Goal: Task Accomplishment & Management: Manage account settings

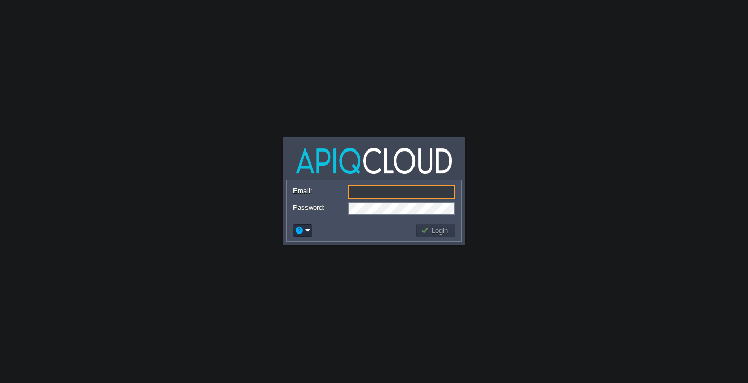
type input "[EMAIL_ADDRESS][DOMAIN_NAME]"
click at [434, 235] on td "Login" at bounding box center [435, 230] width 39 height 13
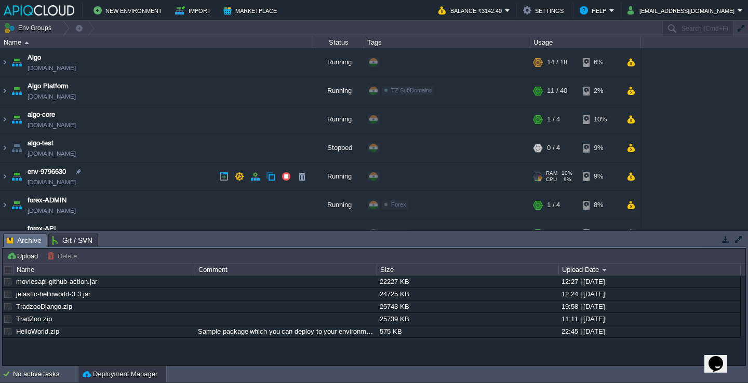
scroll to position [53, 0]
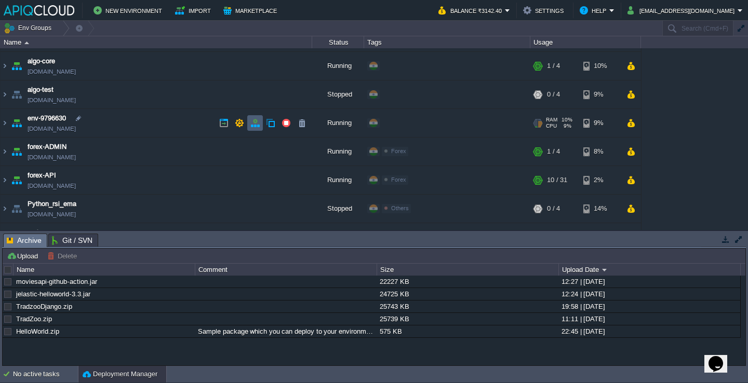
click at [256, 124] on button "button" at bounding box center [254, 122] width 9 height 9
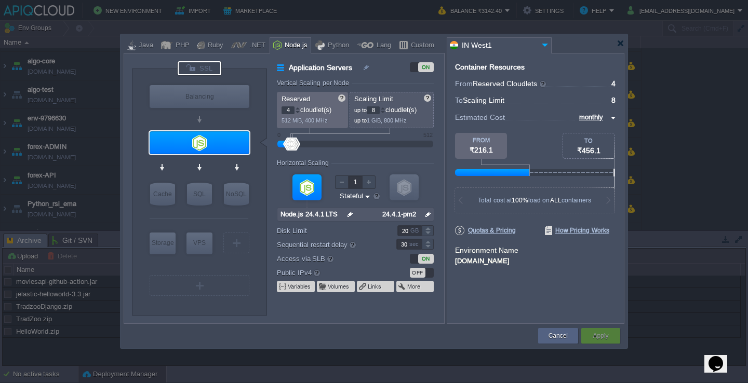
click at [193, 65] on div at bounding box center [200, 68] width 44 height 14
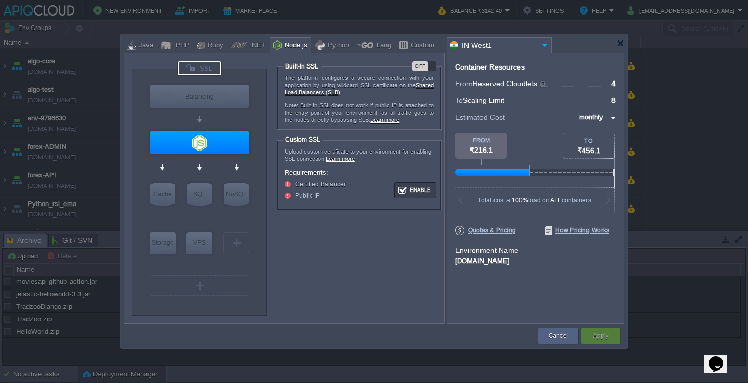
click at [209, 70] on div at bounding box center [200, 68] width 44 height 14
click at [424, 63] on div "OFF" at bounding box center [420, 66] width 16 height 10
type input "Node.js 24.4.1 LTS"
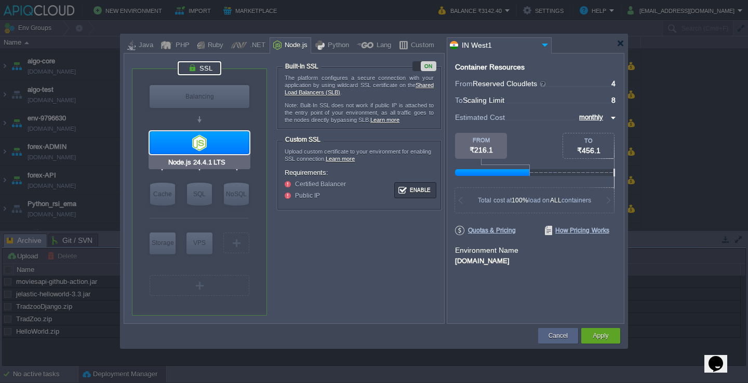
click at [240, 142] on div at bounding box center [200, 142] width 100 height 23
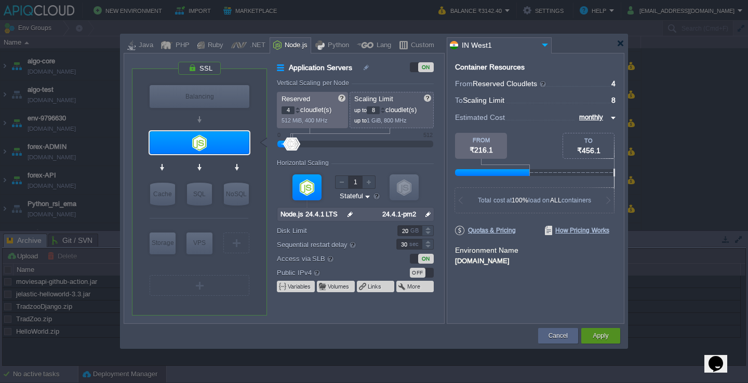
click at [613, 334] on div "Apply" at bounding box center [600, 336] width 39 height 16
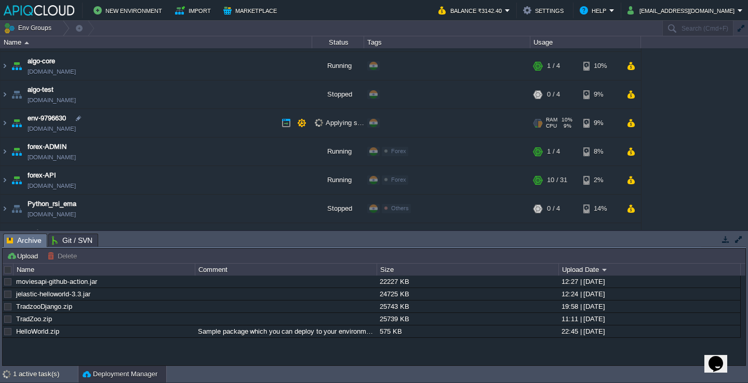
click at [160, 120] on td "env-9796630 [DOMAIN_NAME]" at bounding box center [156, 123] width 311 height 29
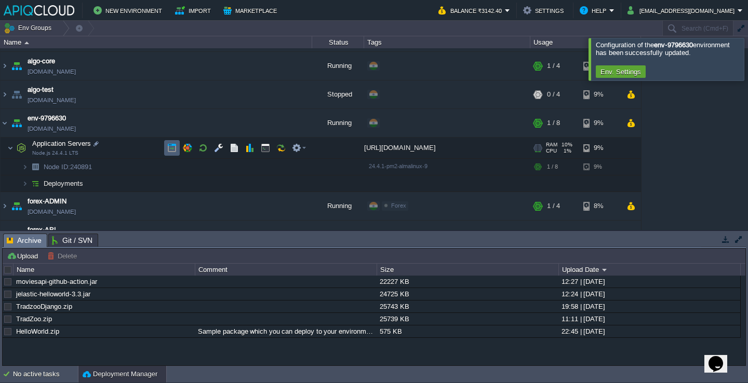
click at [174, 148] on button "button" at bounding box center [171, 147] width 9 height 9
click at [172, 148] on button "button" at bounding box center [171, 147] width 9 height 9
click at [747, 60] on div at bounding box center [760, 59] width 0 height 42
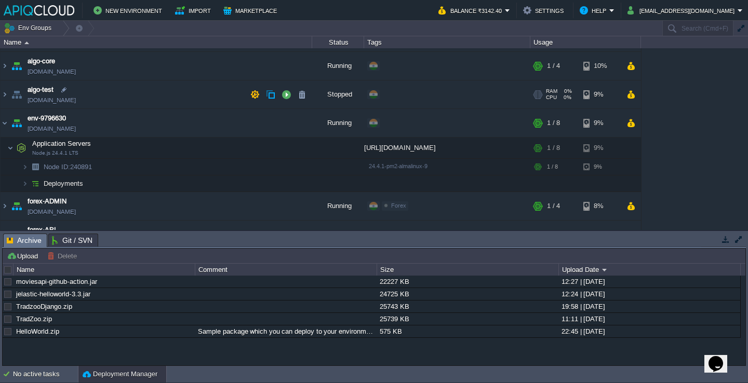
scroll to position [0, 0]
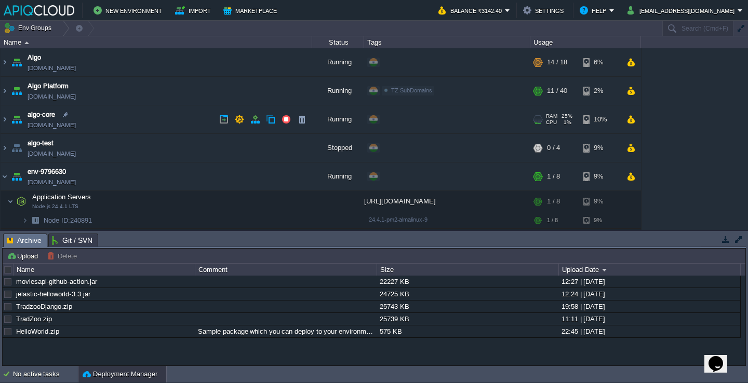
click at [166, 107] on td "algo-core [DOMAIN_NAME]" at bounding box center [156, 119] width 311 height 29
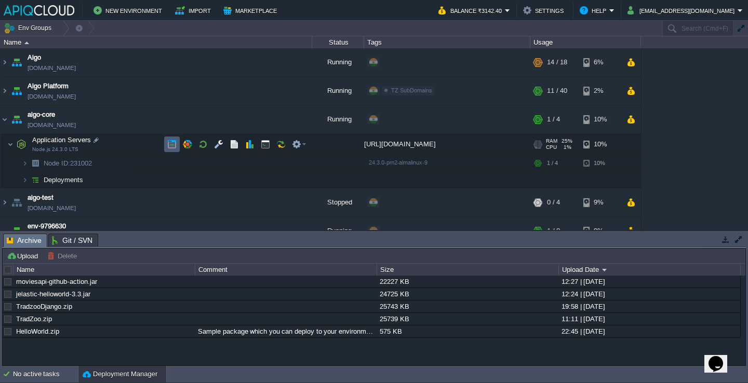
click at [171, 146] on button "button" at bounding box center [171, 144] width 9 height 9
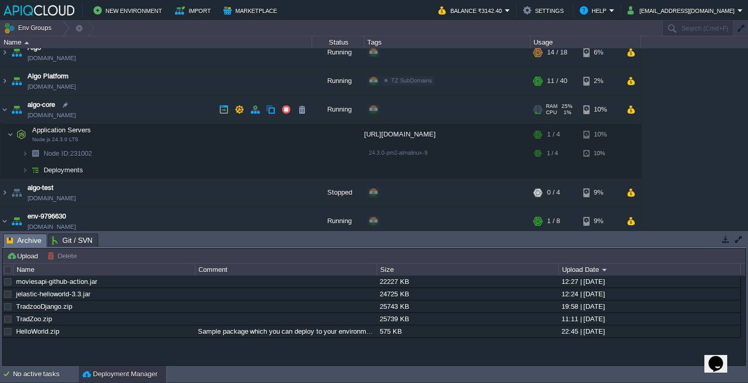
scroll to position [10, 0]
click at [300, 107] on button "button" at bounding box center [301, 108] width 9 height 9
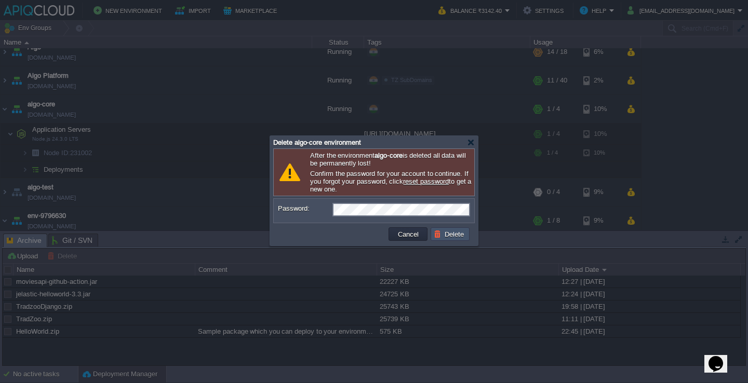
click at [439, 236] on button "Delete" at bounding box center [449, 233] width 33 height 9
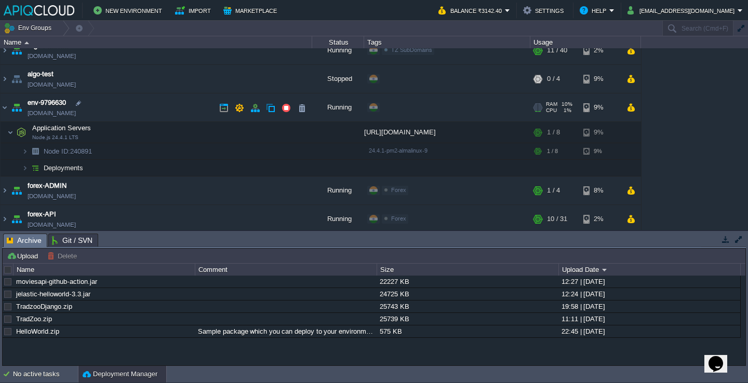
scroll to position [33, 0]
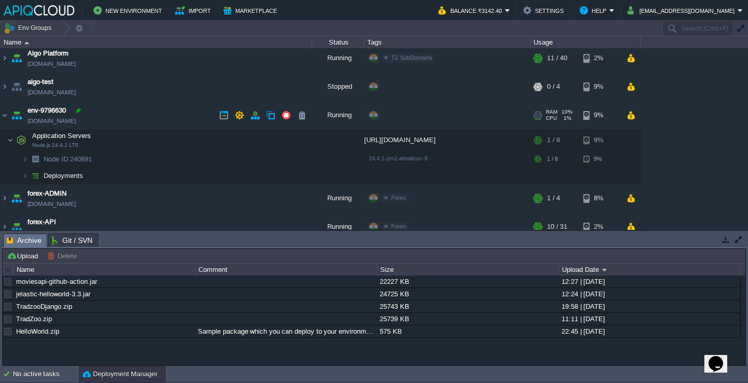
click at [79, 110] on div at bounding box center [78, 110] width 9 height 9
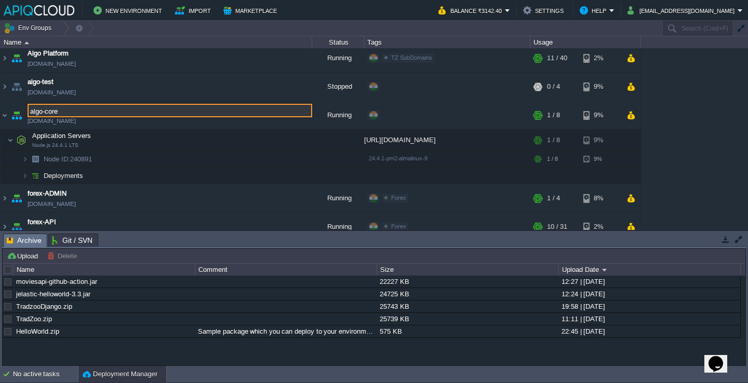
type input "algo-core"
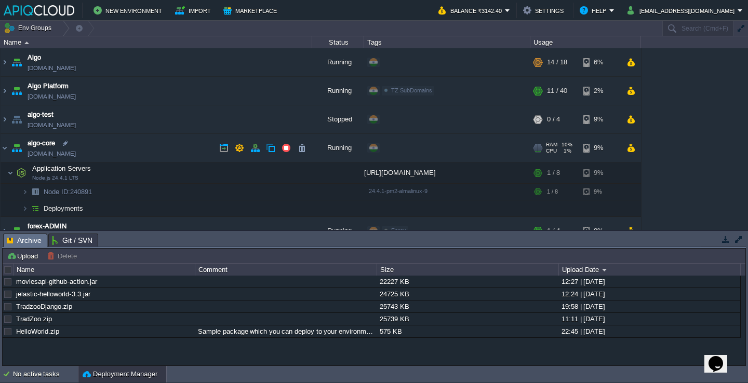
scroll to position [25, 0]
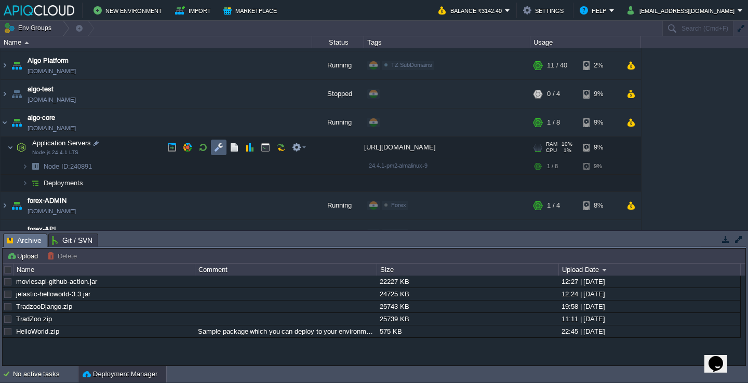
click at [215, 146] on button "button" at bounding box center [218, 147] width 9 height 9
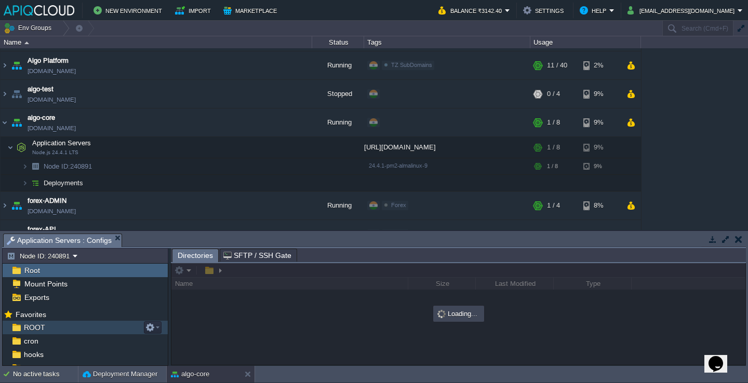
click at [90, 321] on div "ROOT" at bounding box center [85, 327] width 165 height 13
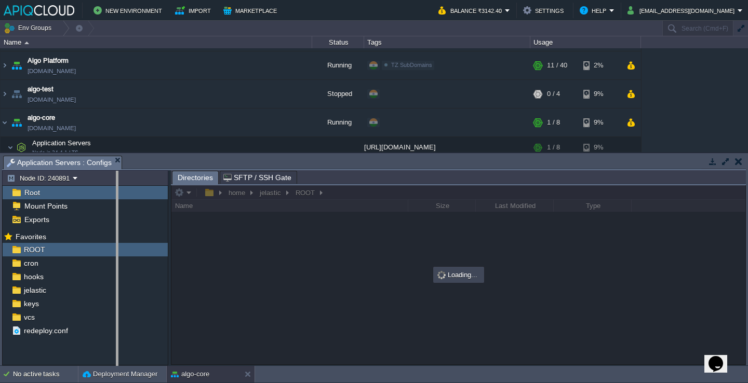
drag, startPoint x: 170, startPoint y: 176, endPoint x: 117, endPoint y: 176, distance: 53.0
click at [117, 176] on body "New Environment Import Marketplace Bonus ₹0.00 Upgrade Account Balance ₹3142.40…" at bounding box center [374, 191] width 748 height 383
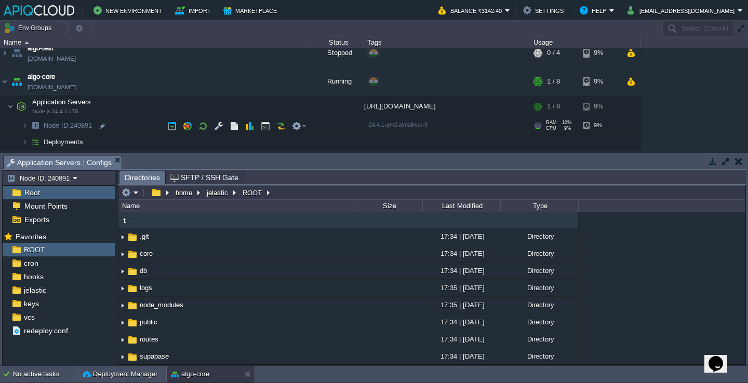
scroll to position [72, 0]
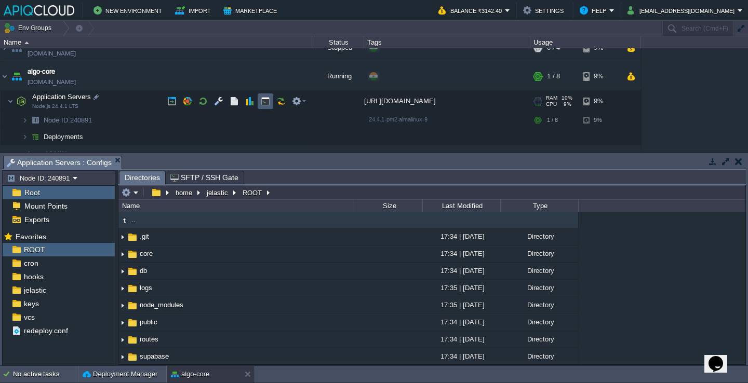
click at [270, 99] on td at bounding box center [265, 101] width 16 height 16
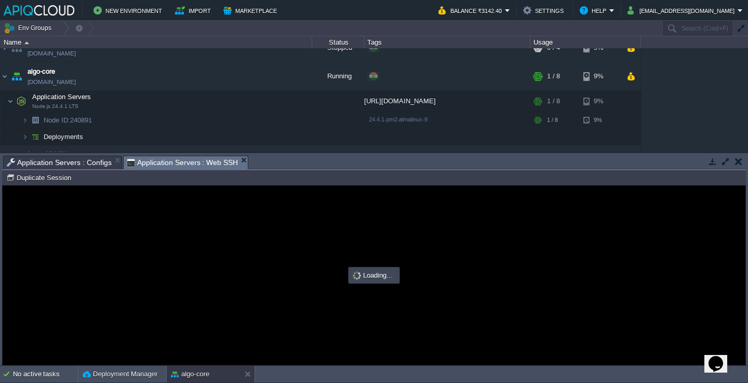
click at [95, 160] on span "Application Servers : Configs" at bounding box center [59, 162] width 105 height 12
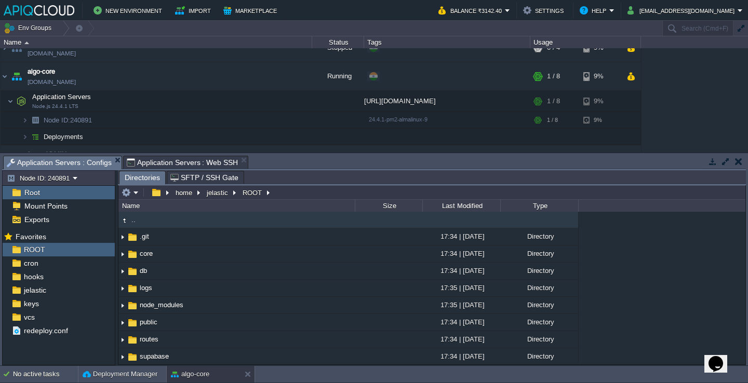
type input "/home/jelastic/ROOT"
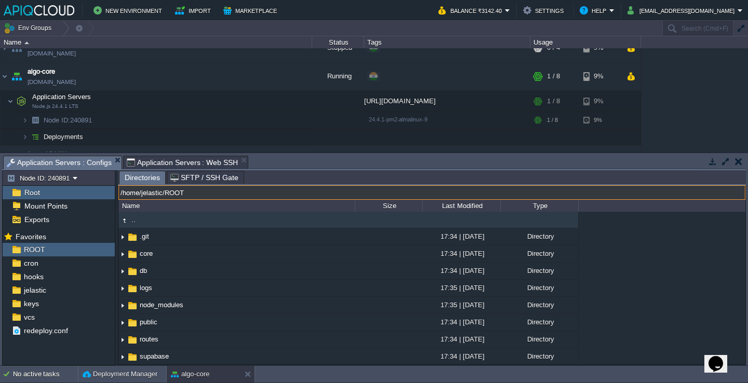
click at [300, 193] on input "/home/jelastic/ROOT" at bounding box center [431, 192] width 627 height 15
type input "#000000"
click at [189, 159] on span "Application Servers : Web SSH" at bounding box center [183, 162] width 112 height 12
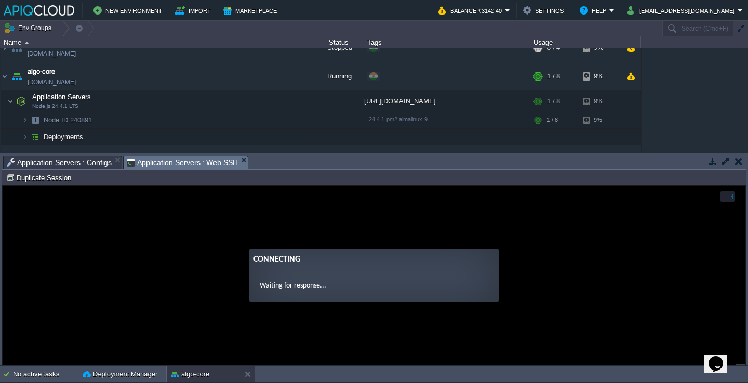
click at [218, 222] on guac-modal "Connecting Waiting for response..." at bounding box center [374, 275] width 742 height 179
